Goal: Complete application form

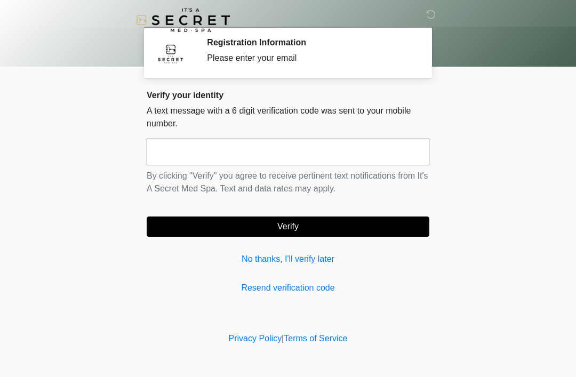
click at [232, 149] on input "text" at bounding box center [288, 152] width 283 height 27
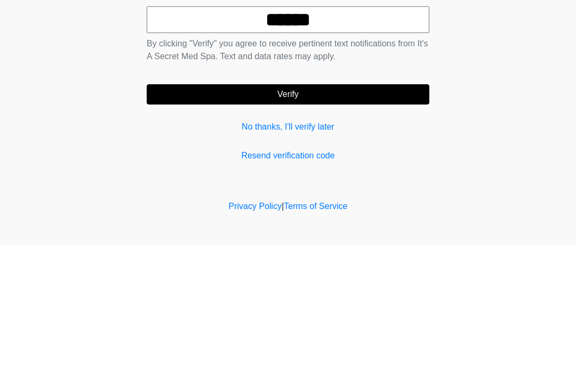
type input "******"
click at [351, 217] on button "Verify" at bounding box center [288, 227] width 283 height 20
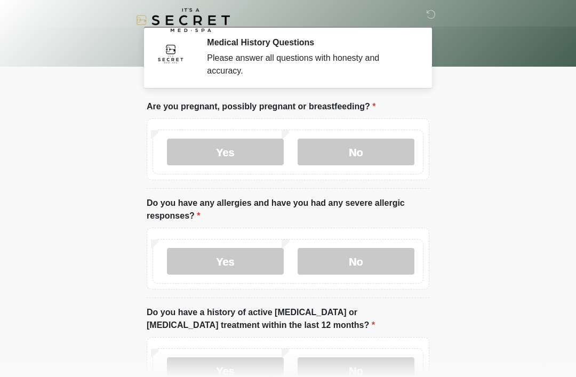
click at [369, 154] on label "No" at bounding box center [356, 152] width 117 height 27
click at [382, 262] on label "No" at bounding box center [356, 261] width 117 height 27
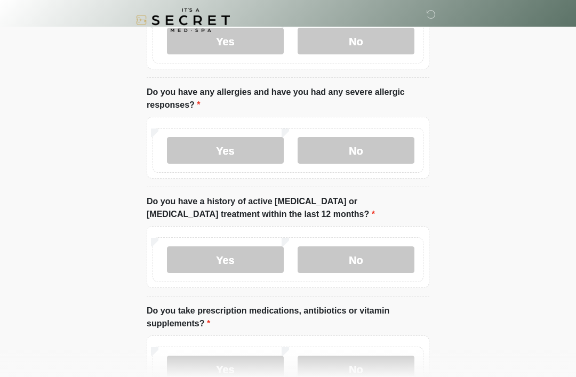
scroll to position [114, 0]
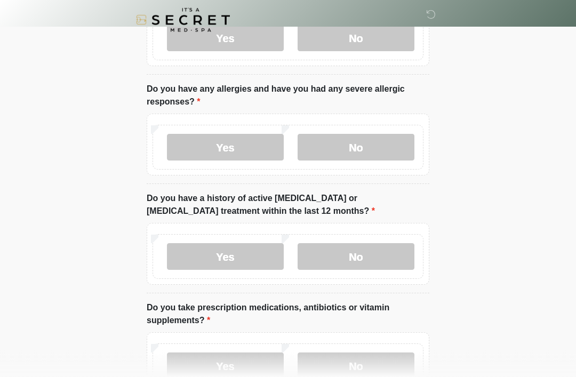
click at [380, 252] on label "No" at bounding box center [356, 257] width 117 height 27
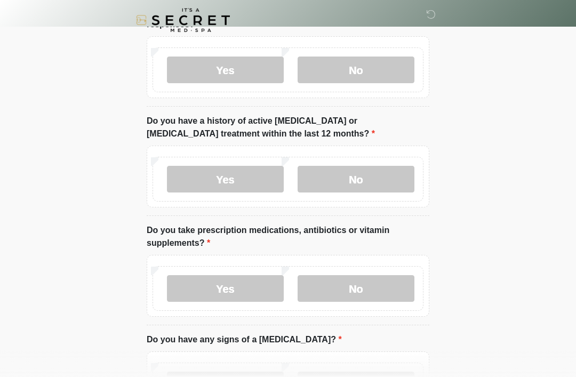
scroll to position [191, 0]
click at [378, 285] on label "No" at bounding box center [356, 289] width 117 height 27
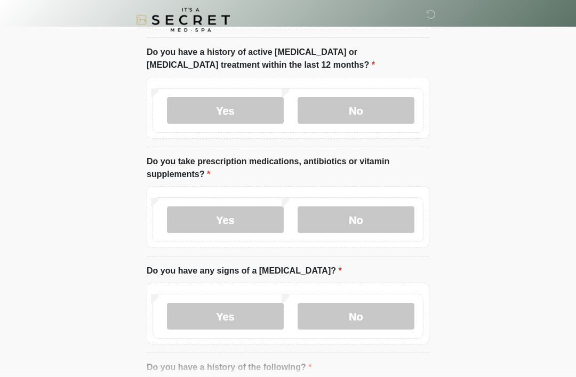
scroll to position [283, 0]
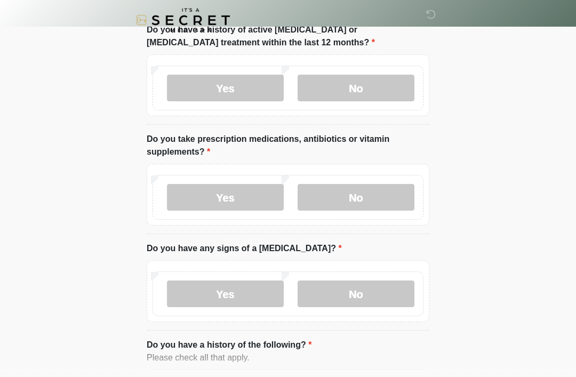
click at [369, 293] on label "No" at bounding box center [356, 294] width 117 height 27
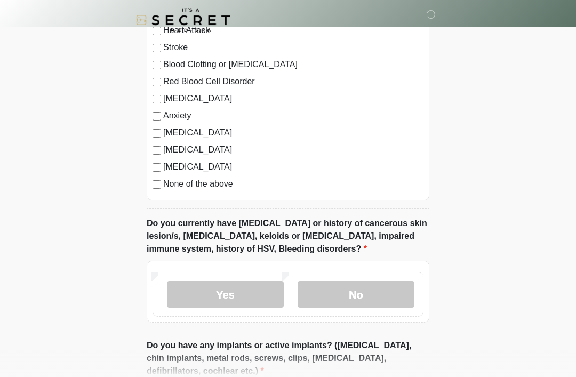
scroll to position [672, 0]
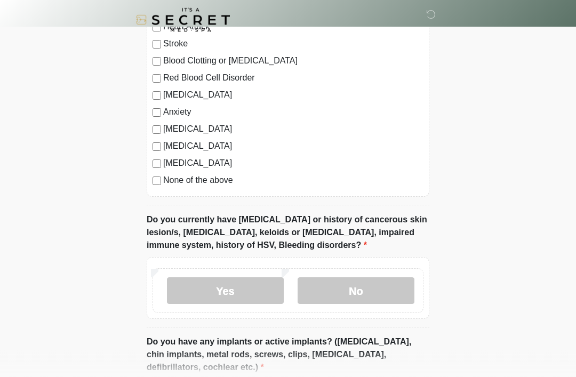
click at [369, 290] on label "No" at bounding box center [356, 291] width 117 height 27
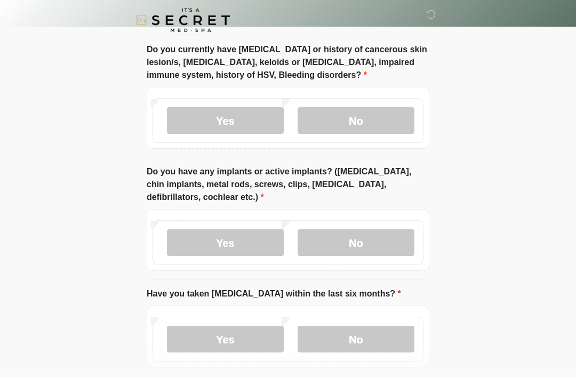
scroll to position [846, 0]
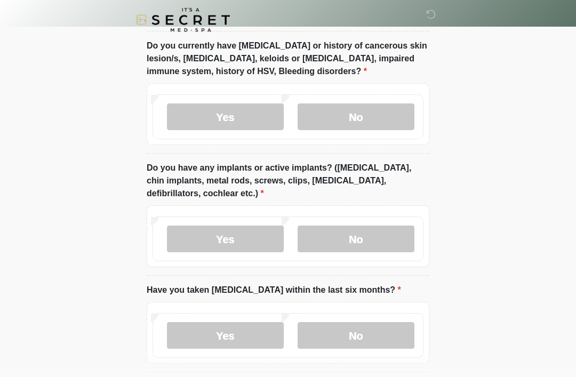
click at [362, 242] on label "No" at bounding box center [356, 239] width 117 height 27
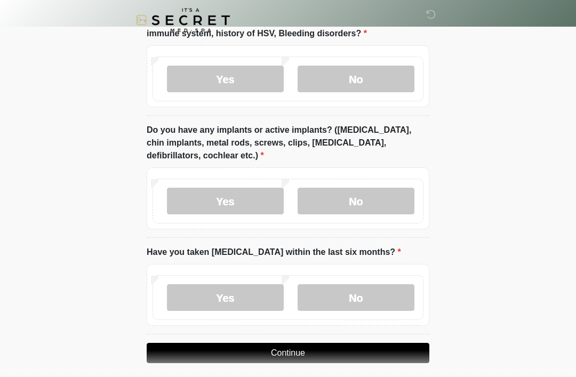
scroll to position [892, 0]
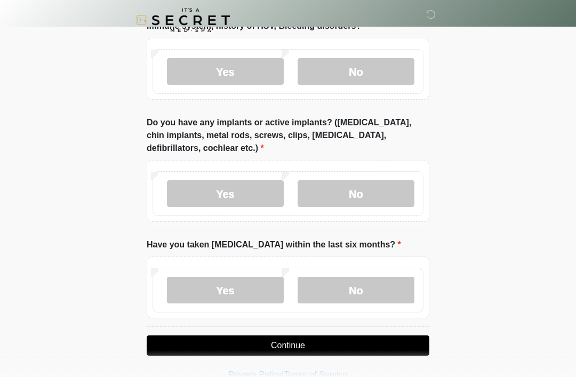
click at [369, 283] on label "No" at bounding box center [356, 290] width 117 height 27
click at [348, 345] on button "Continue" at bounding box center [288, 346] width 283 height 20
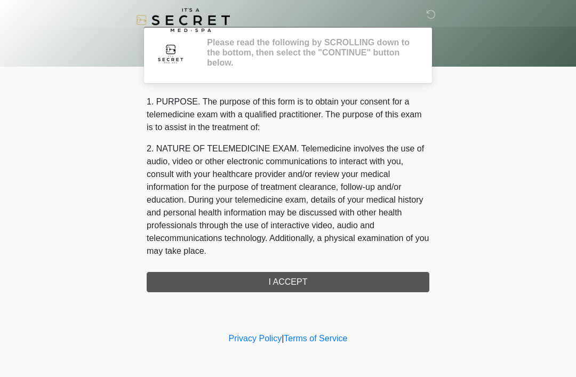
scroll to position [0, 0]
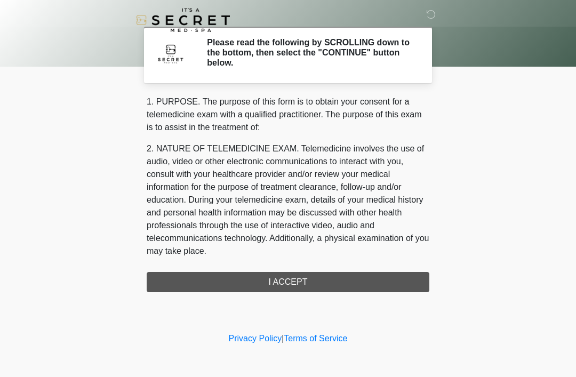
click at [357, 277] on div "1. PURPOSE. The purpose of this form is to obtain your consent for a telemedici…" at bounding box center [288, 194] width 283 height 197
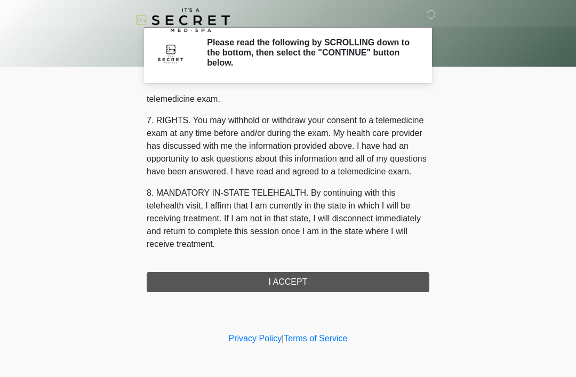
scroll to position [455, 0]
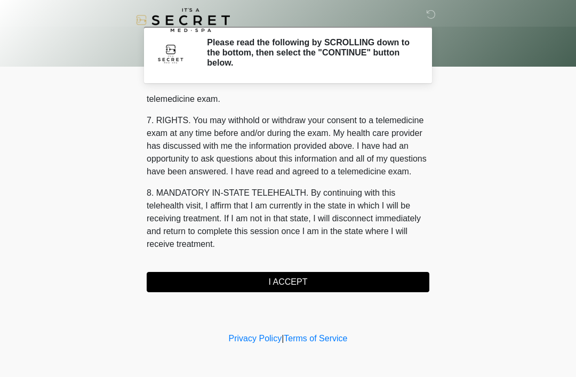
click at [309, 287] on button "I ACCEPT" at bounding box center [288, 282] width 283 height 20
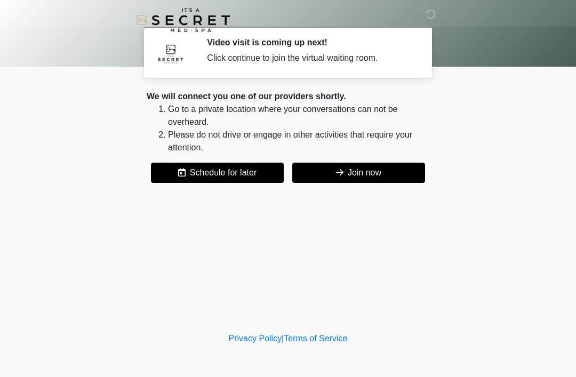
click at [364, 166] on button "Join now" at bounding box center [358, 173] width 133 height 20
